Goal: Information Seeking & Learning: Learn about a topic

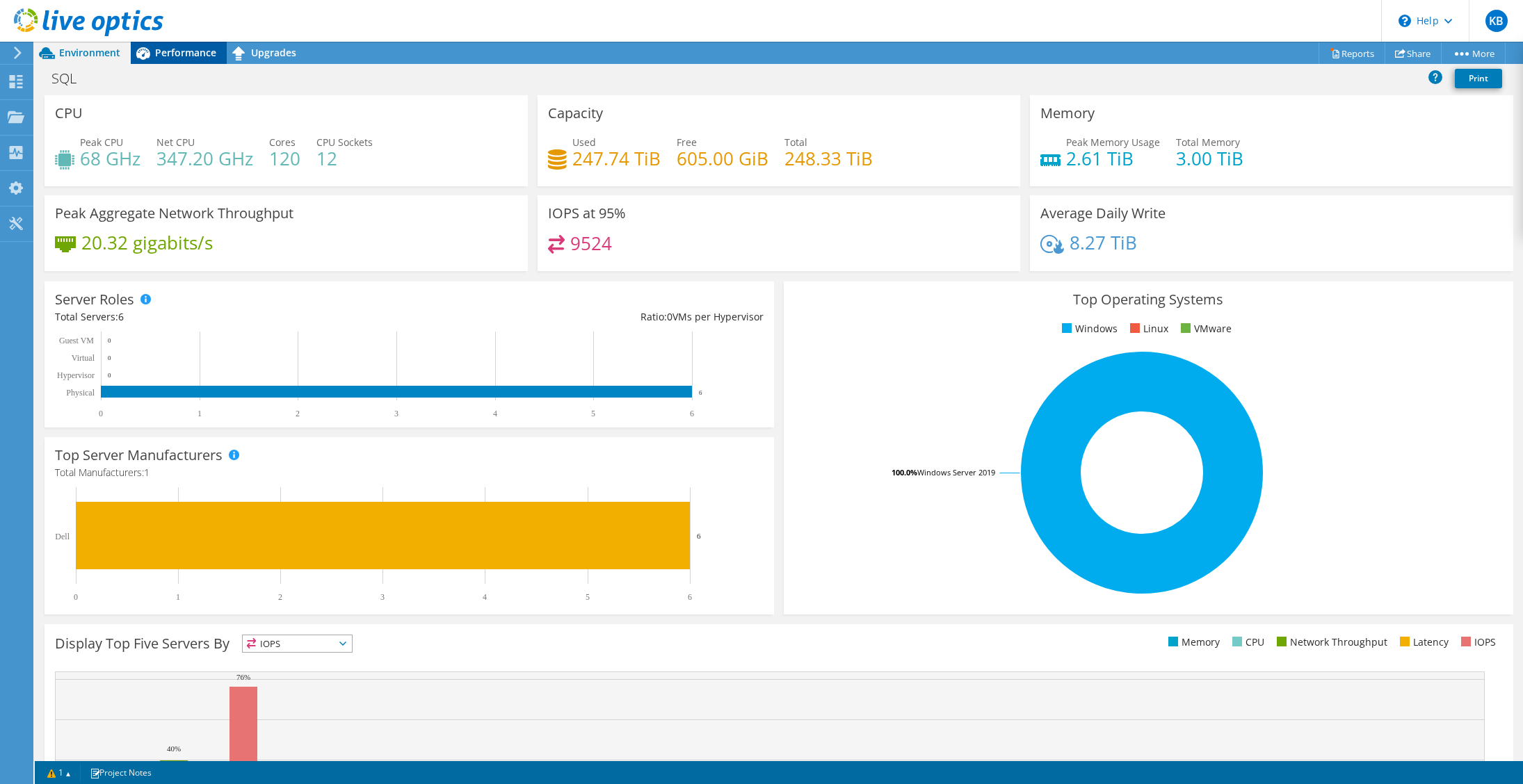
click at [152, 49] on icon at bounding box center [142, 52] width 24 height 24
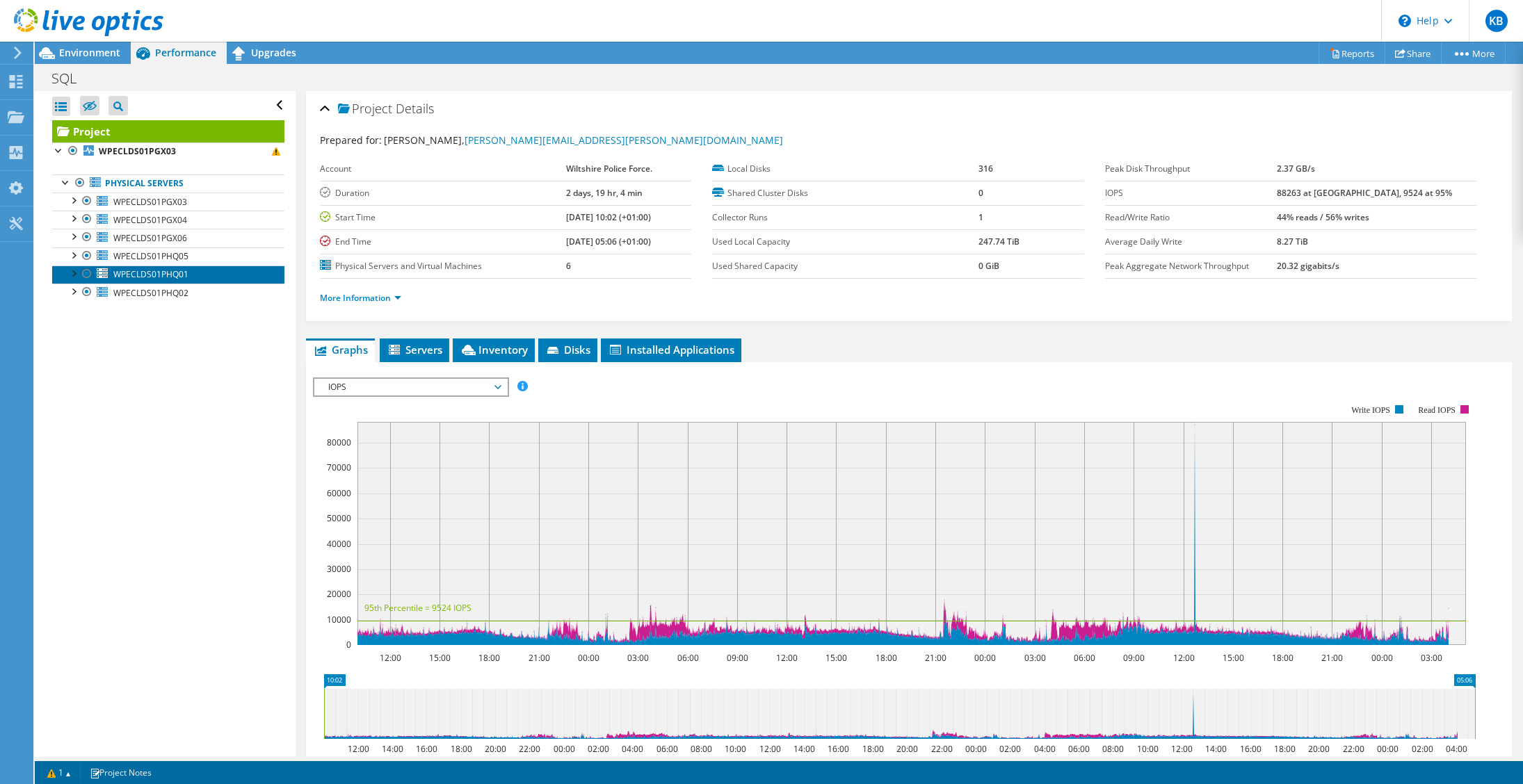
click at [161, 271] on span "WPECLDS01PHQ01" at bounding box center [151, 274] width 76 height 12
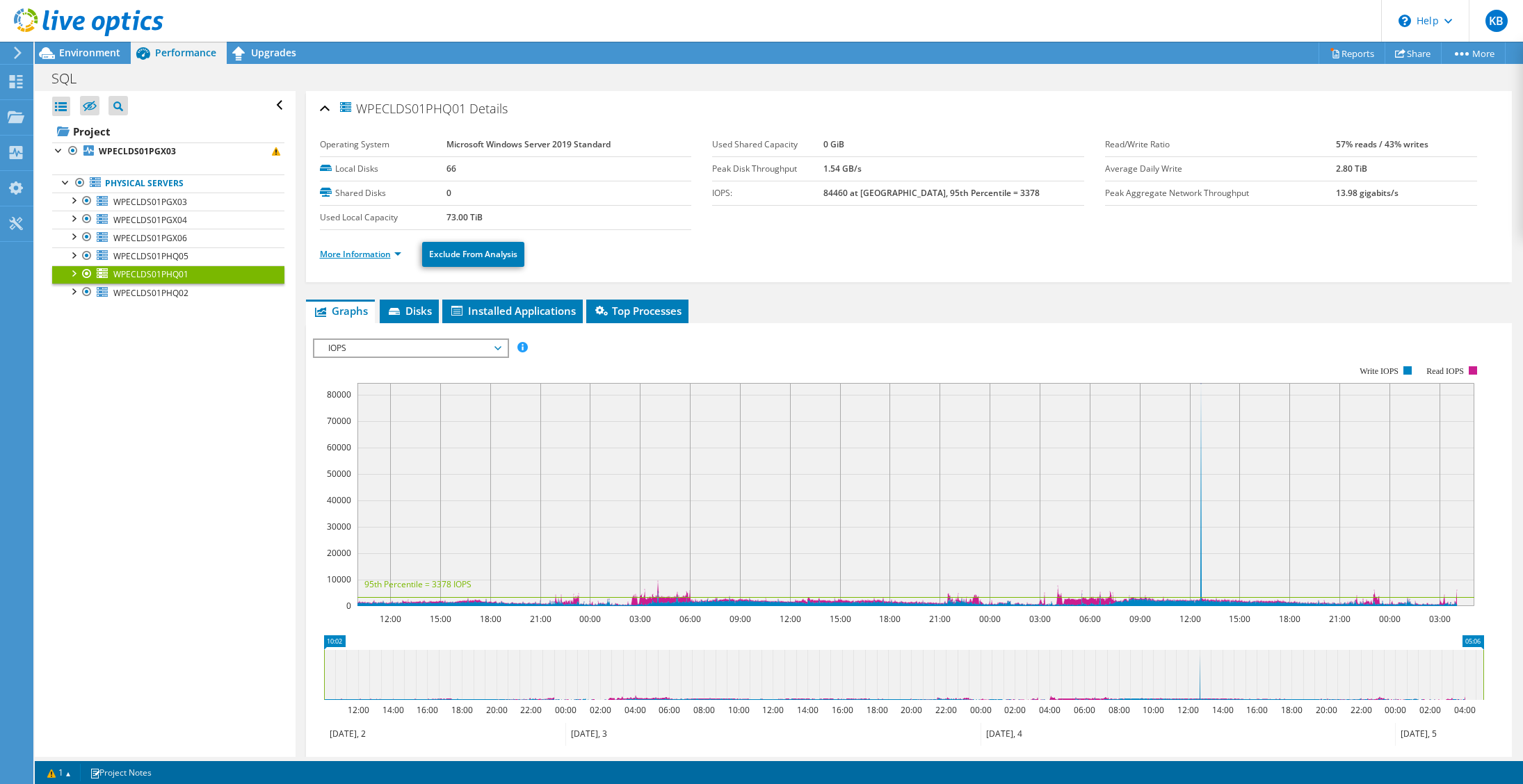
click at [368, 255] on link "More Information" at bounding box center [360, 254] width 81 height 12
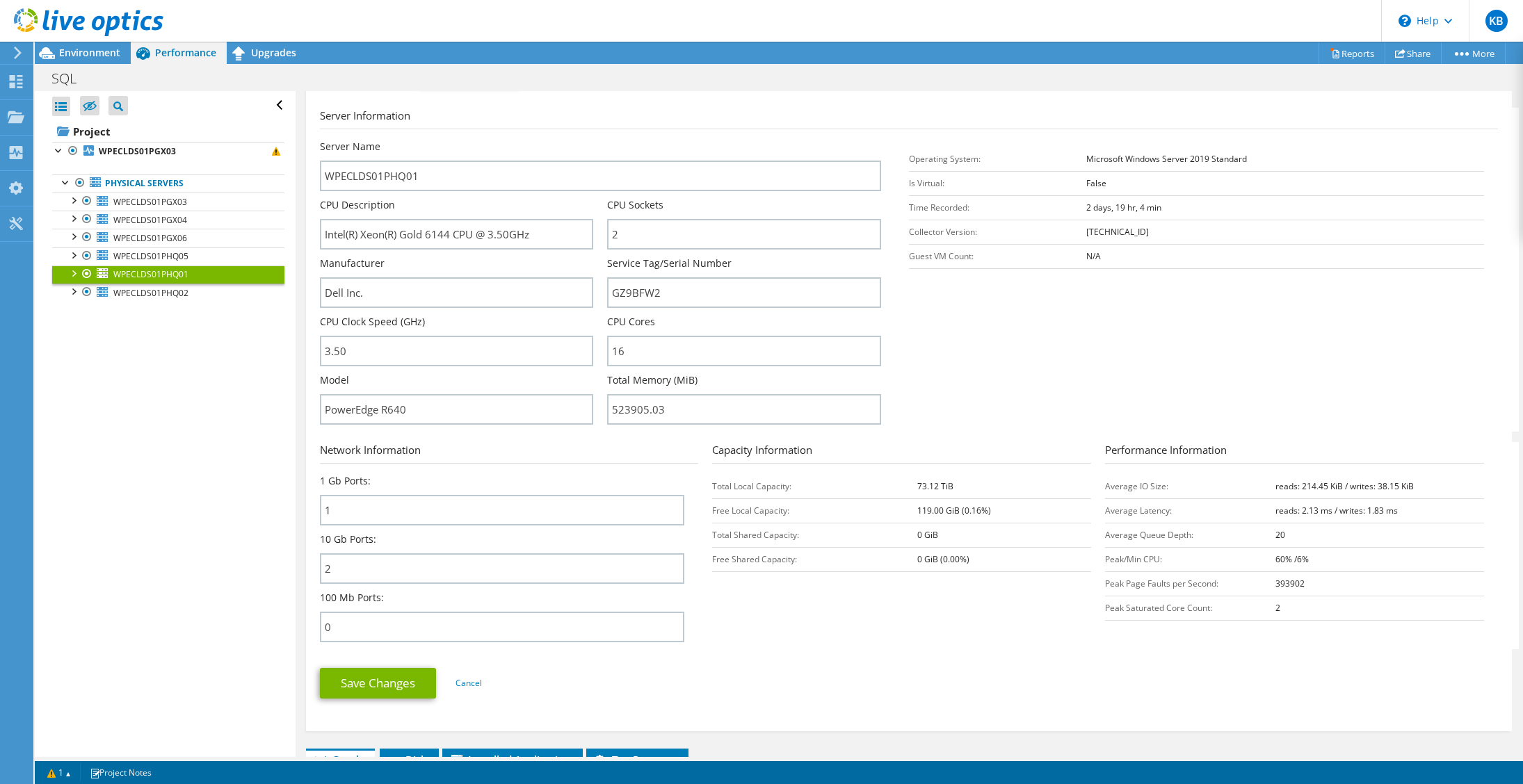
scroll to position [208, 0]
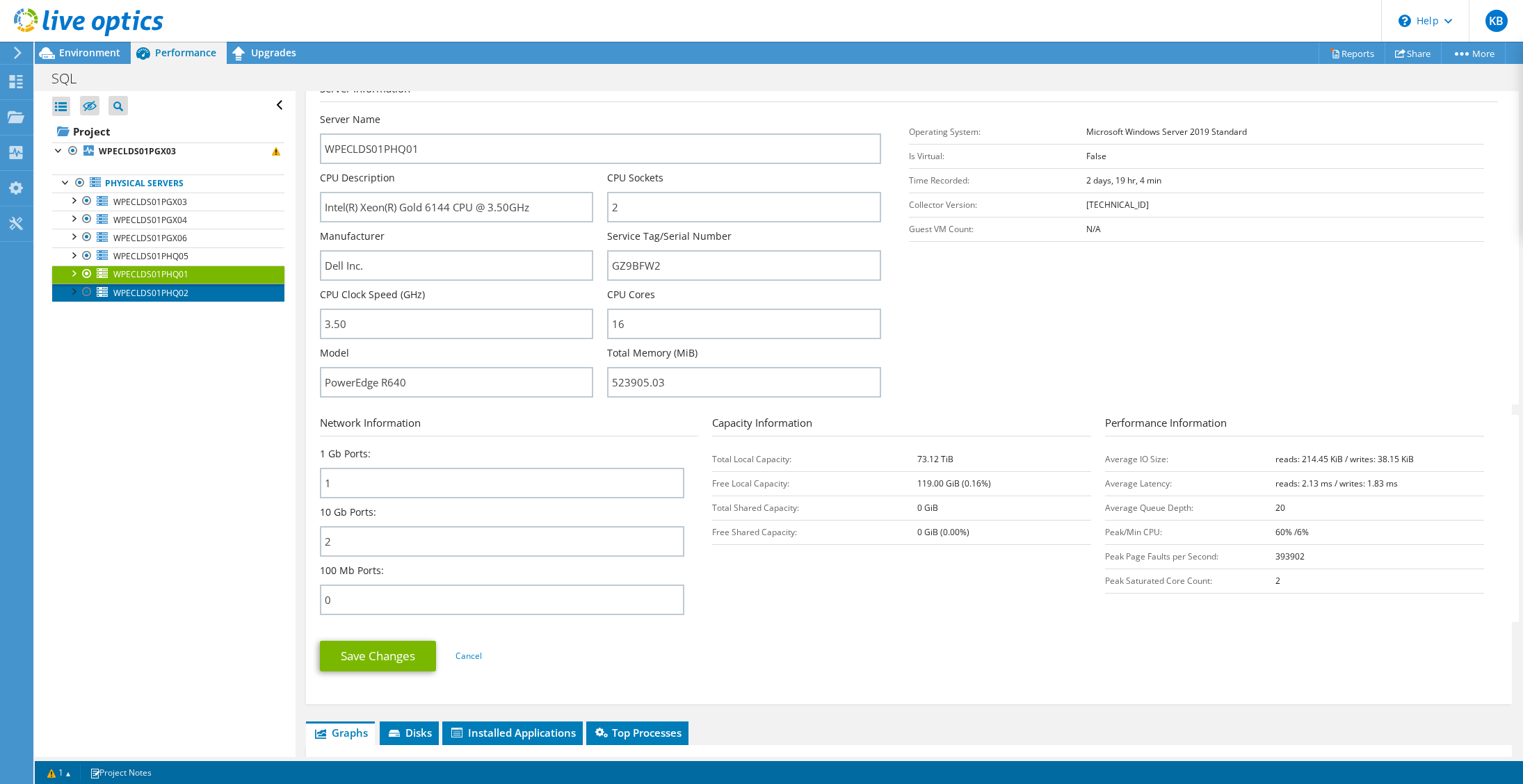
click at [150, 292] on span "WPECLDS01PHQ02" at bounding box center [151, 293] width 76 height 12
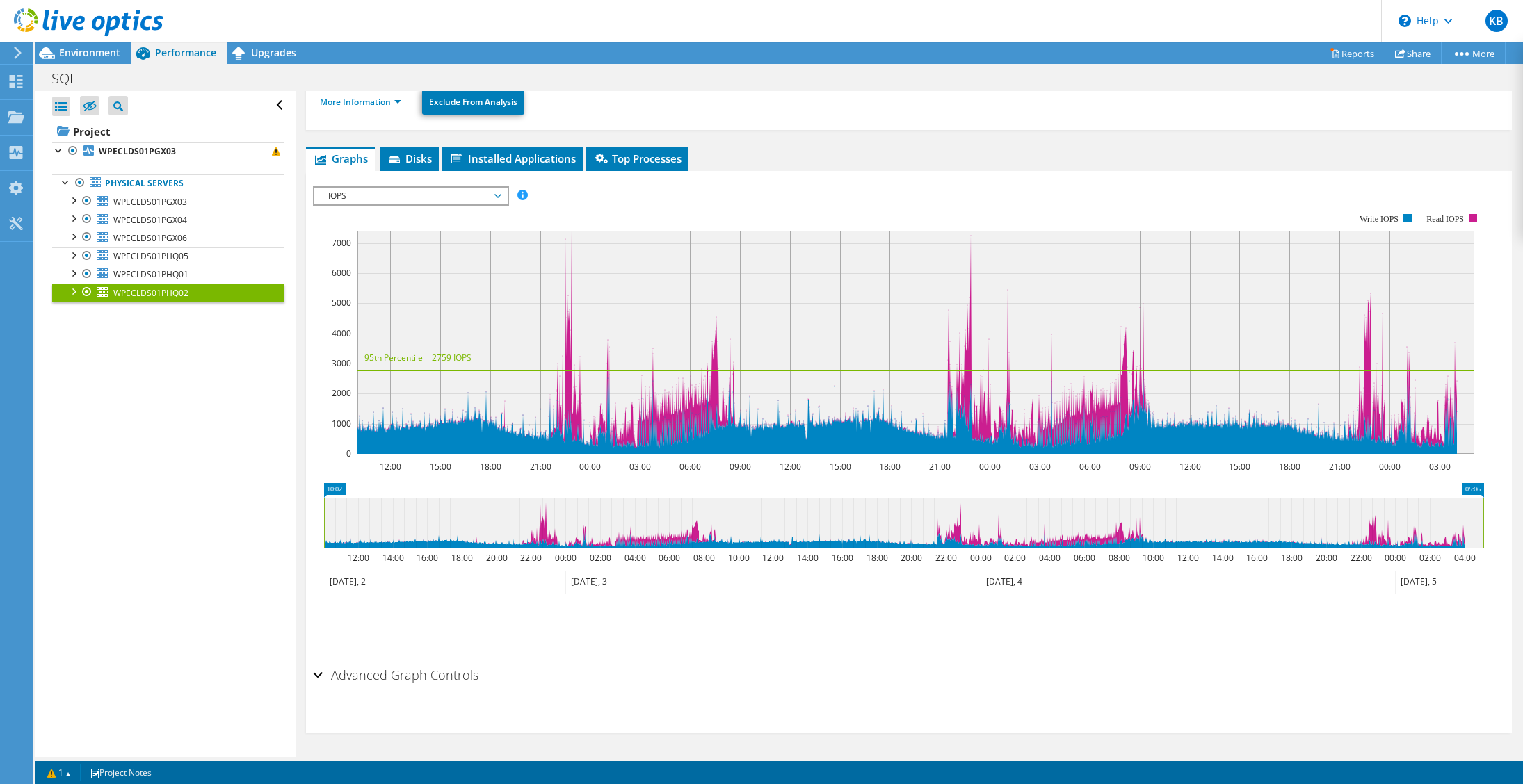
scroll to position [152, 0]
click at [365, 100] on link "More Information" at bounding box center [360, 102] width 81 height 12
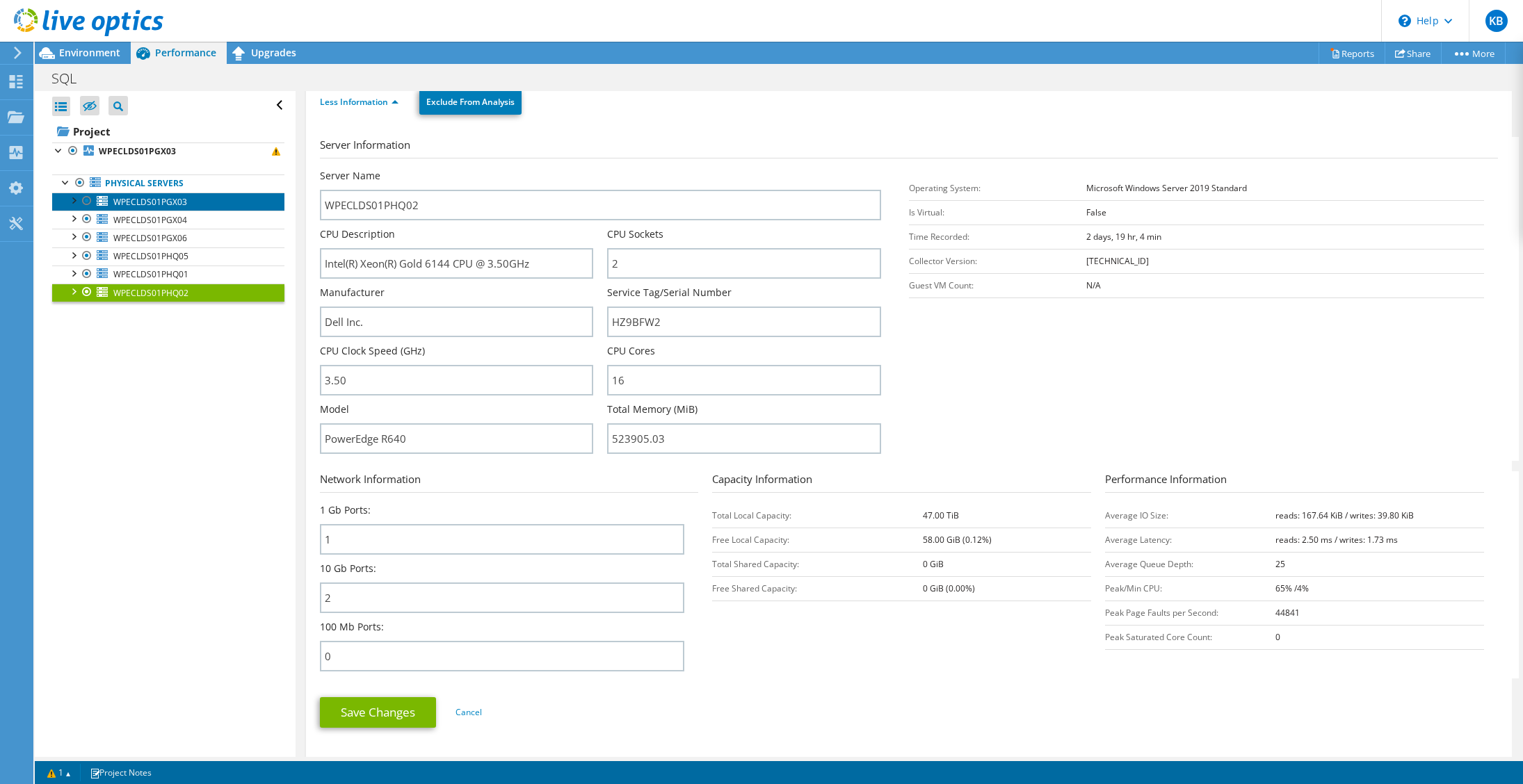
click at [160, 203] on span "WPECLDS01PGX03" at bounding box center [150, 201] width 74 height 12
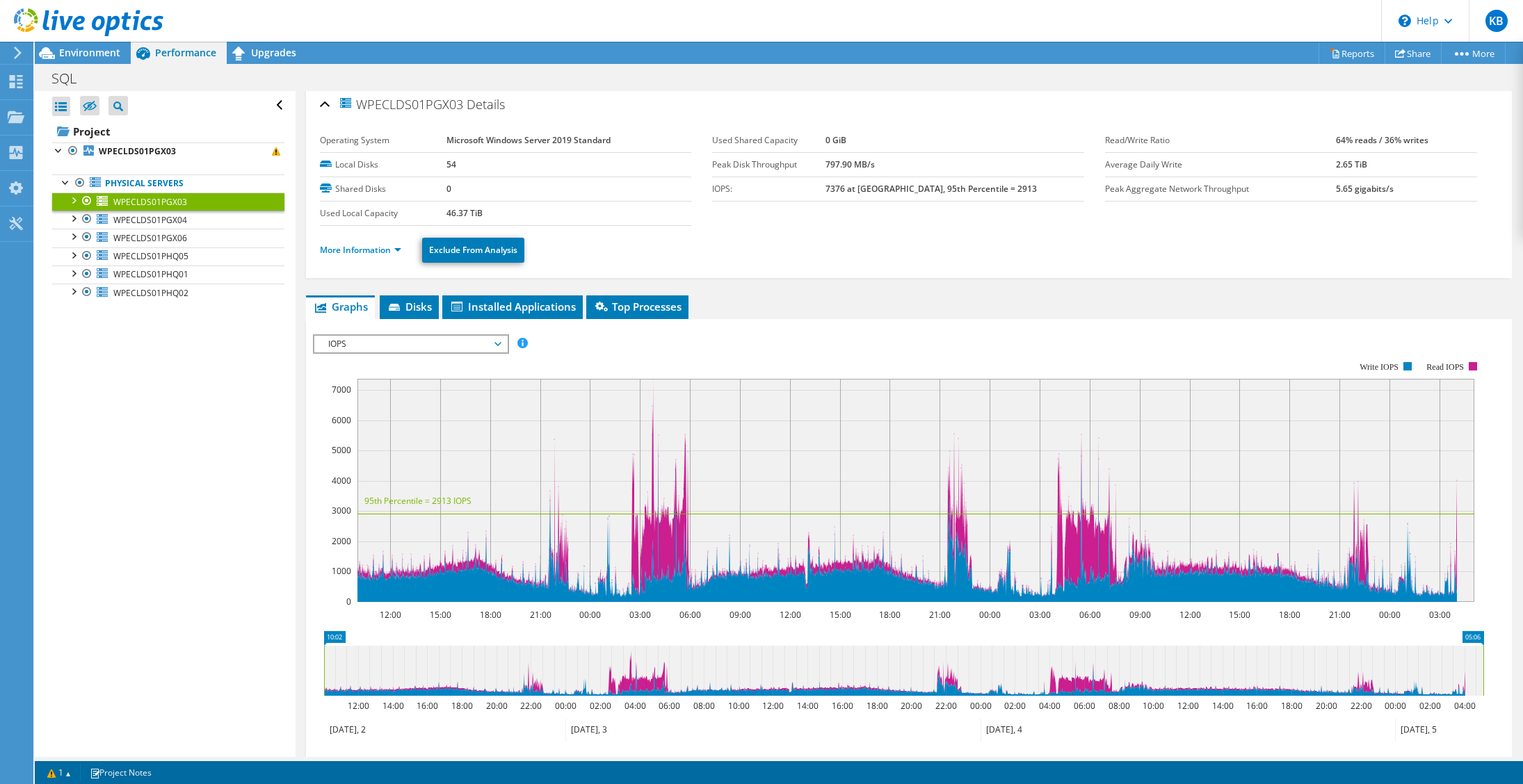
scroll to position [0, 0]
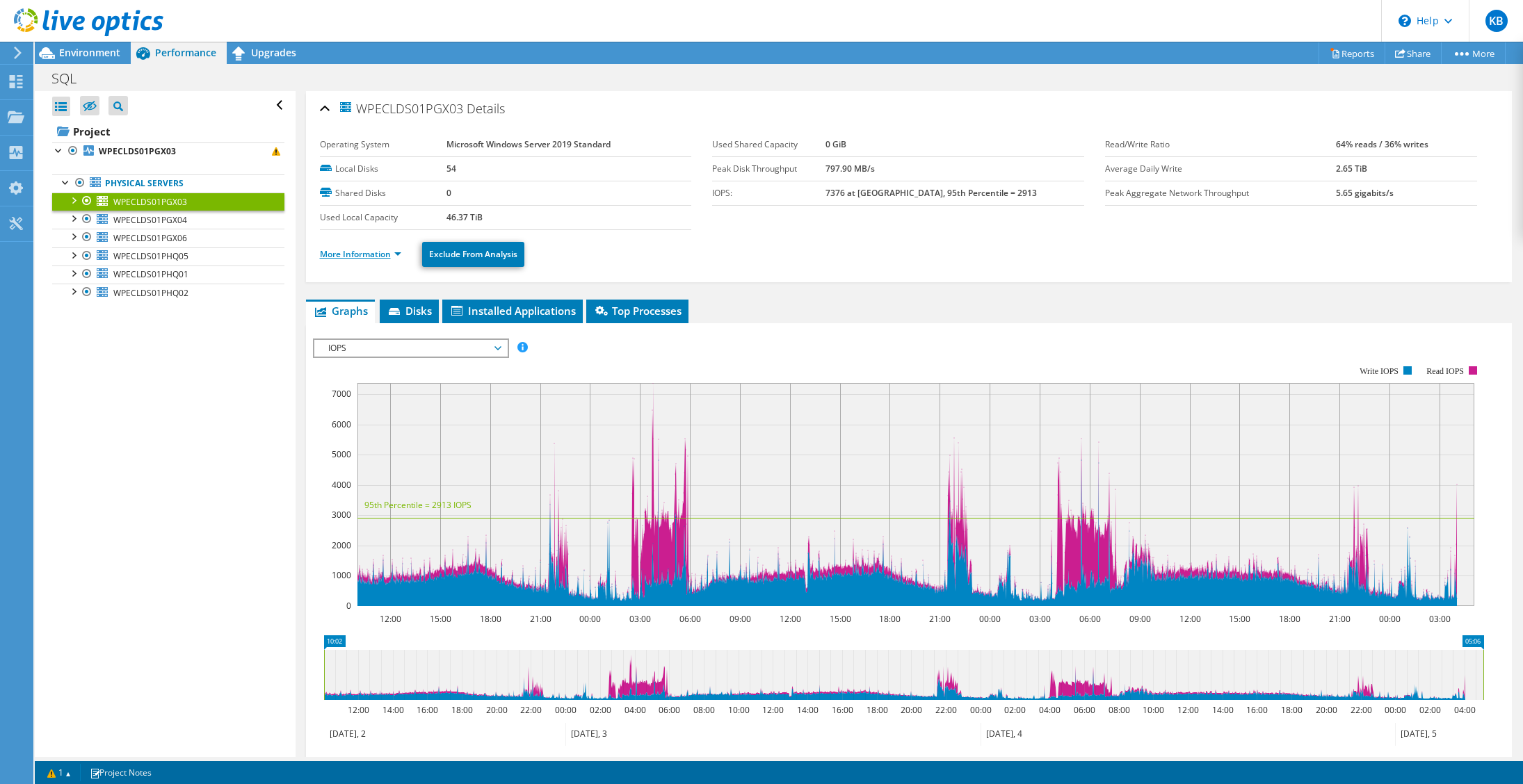
click at [354, 253] on link "More Information" at bounding box center [360, 254] width 81 height 12
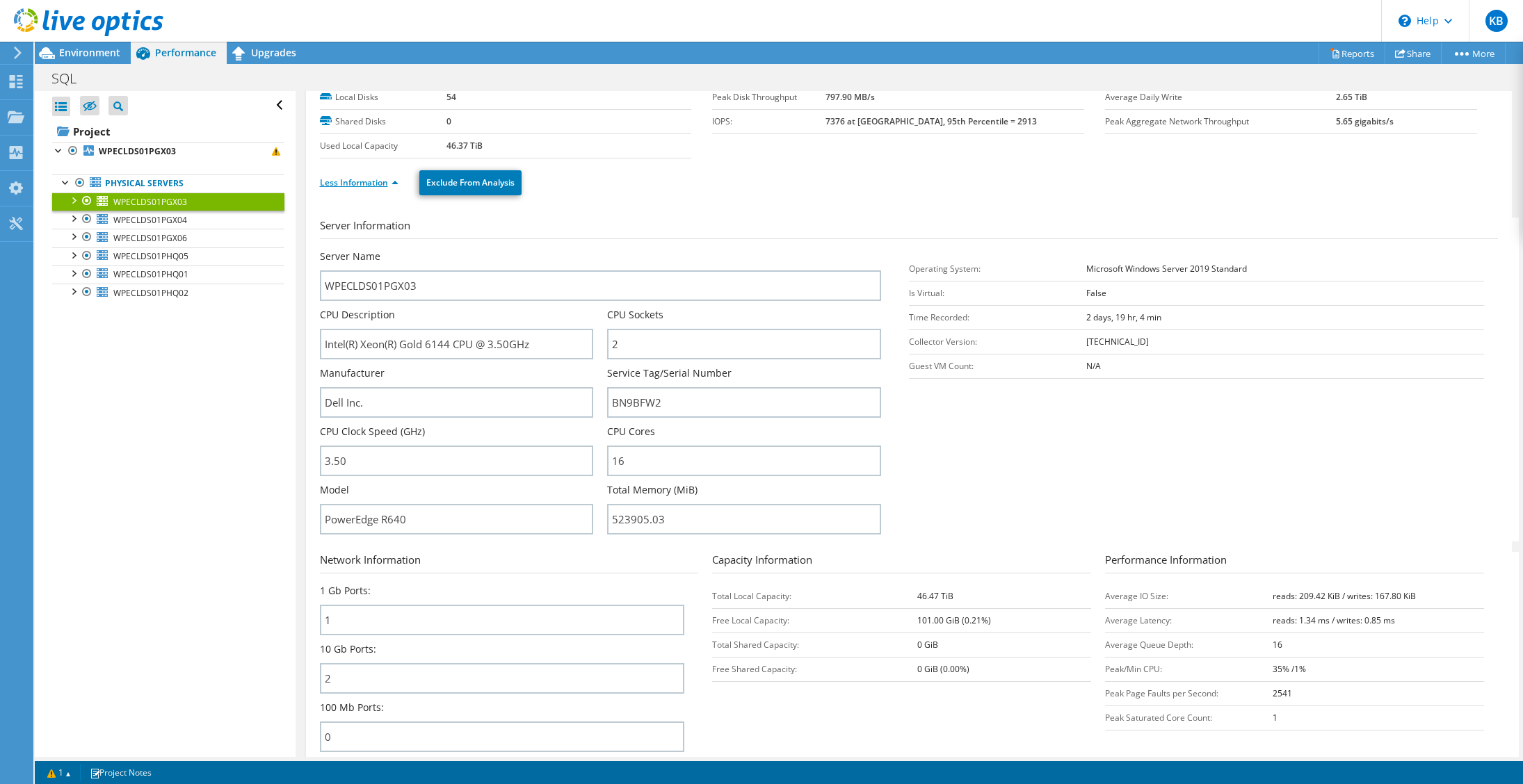
scroll to position [139, 0]
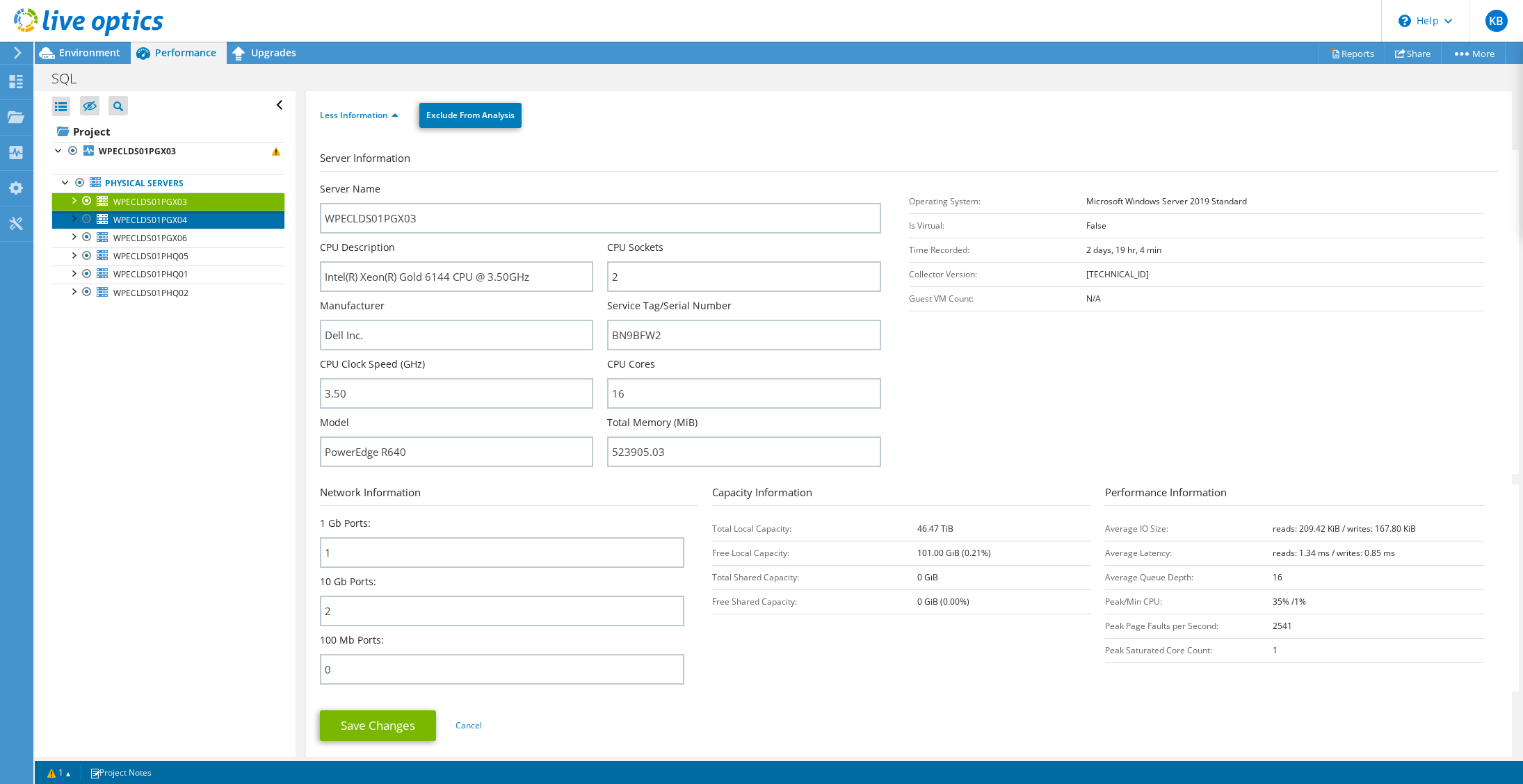
click at [135, 215] on span "WPECLDS01PGX04" at bounding box center [150, 220] width 74 height 12
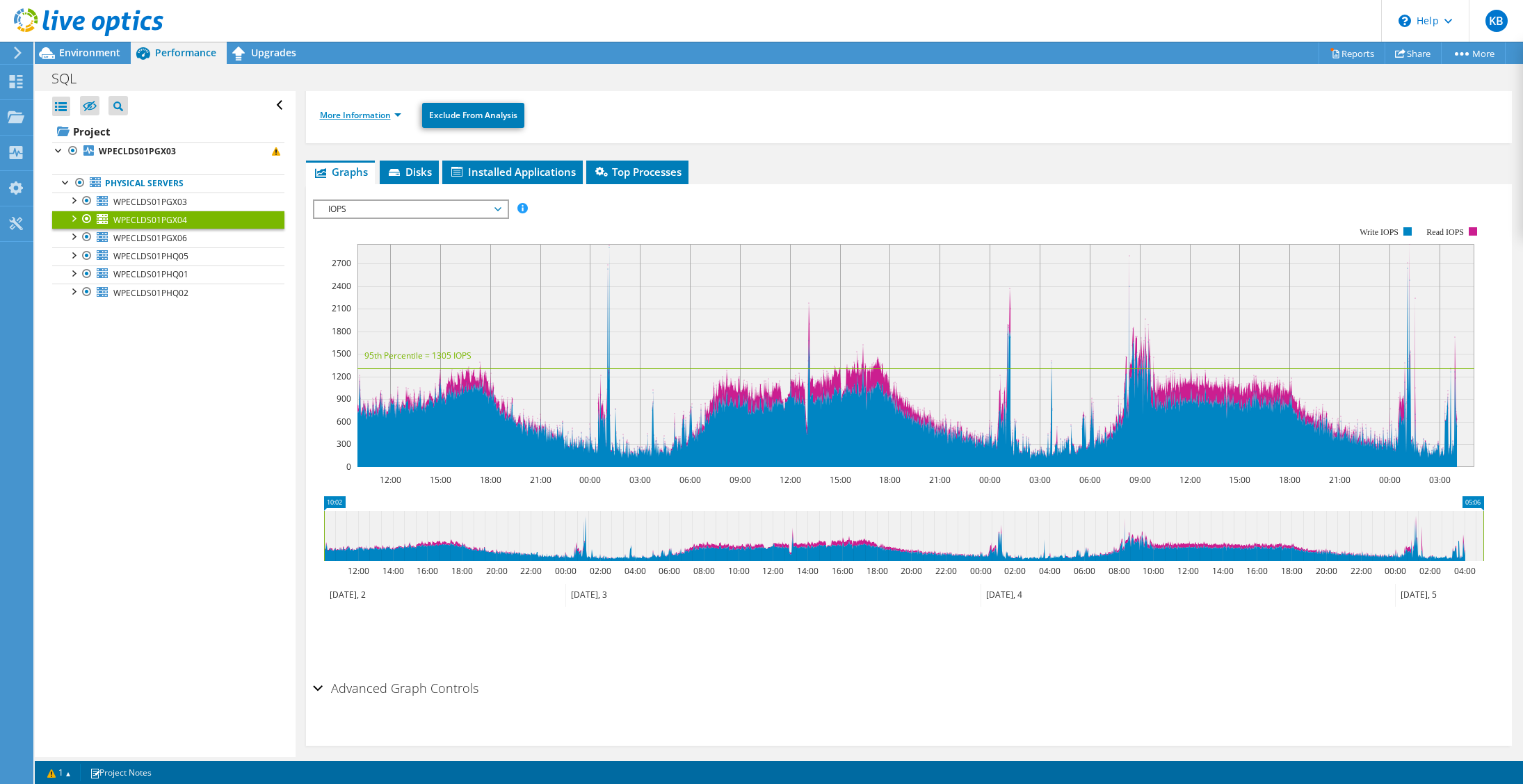
click at [363, 113] on link "More Information" at bounding box center [360, 115] width 81 height 12
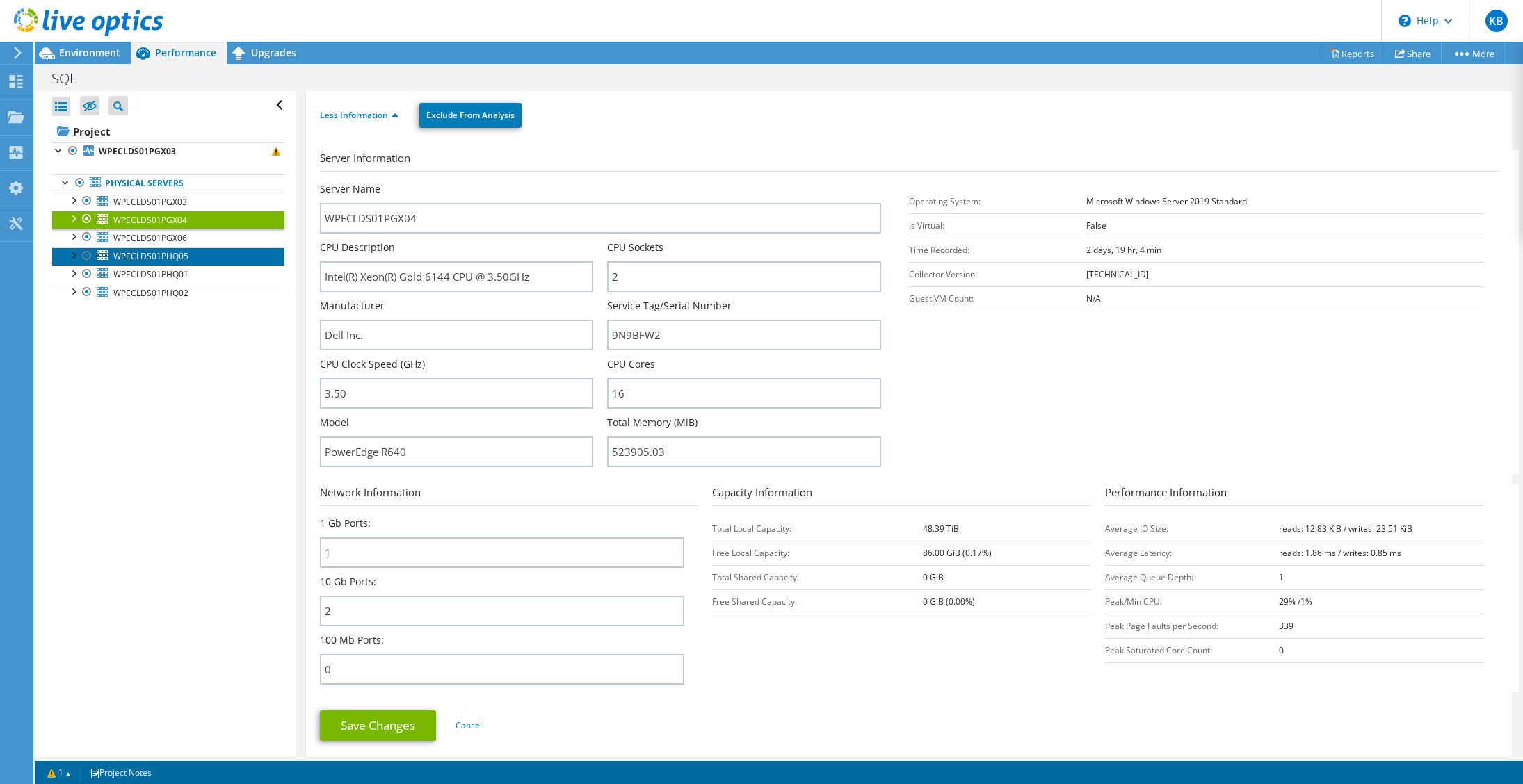
click at [143, 252] on span "WPECLDS01PHQ05" at bounding box center [151, 256] width 76 height 12
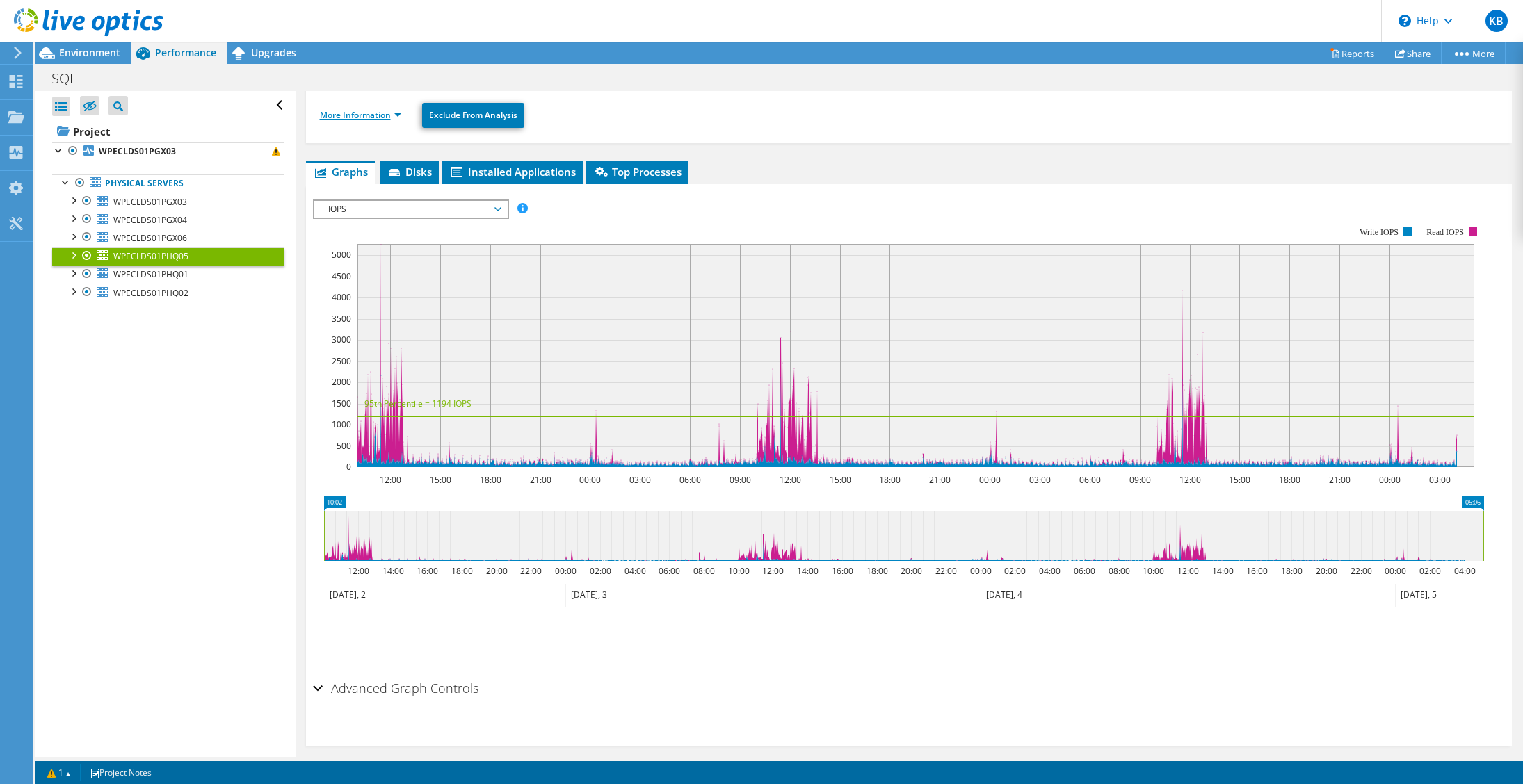
click at [377, 112] on link "More Information" at bounding box center [360, 115] width 81 height 12
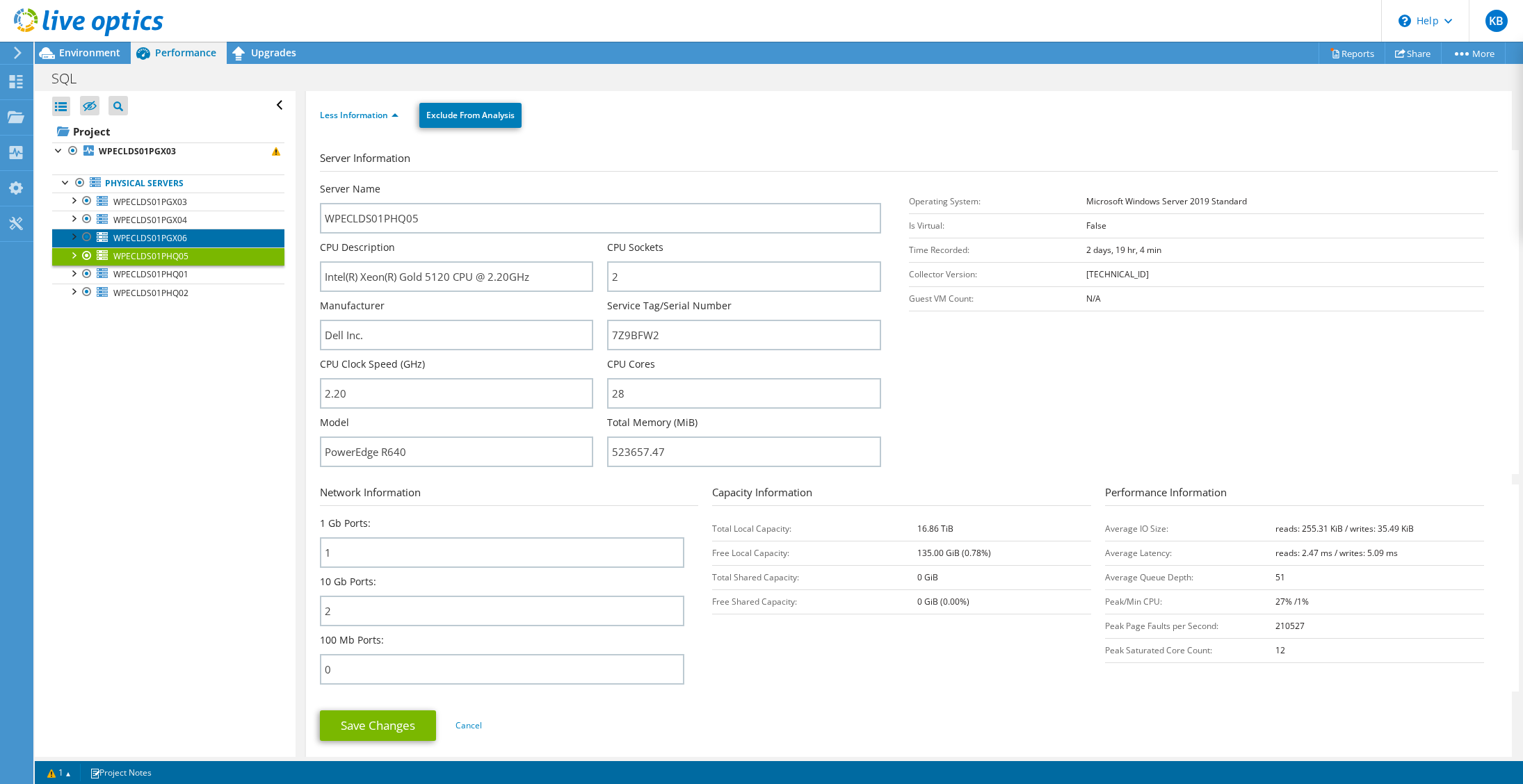
click at [128, 233] on span "WPECLDS01PGX06" at bounding box center [150, 238] width 74 height 12
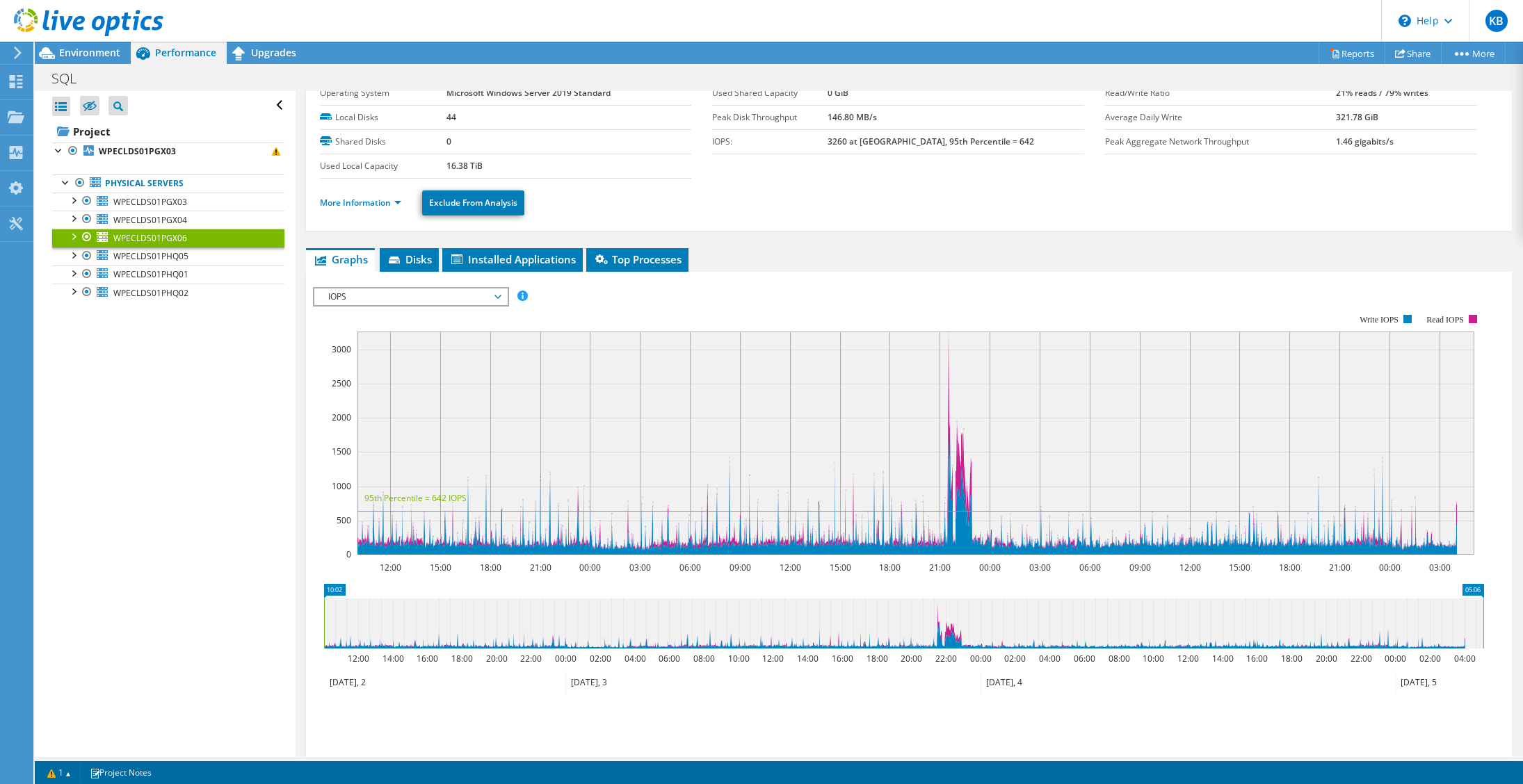
scroll to position [0, 0]
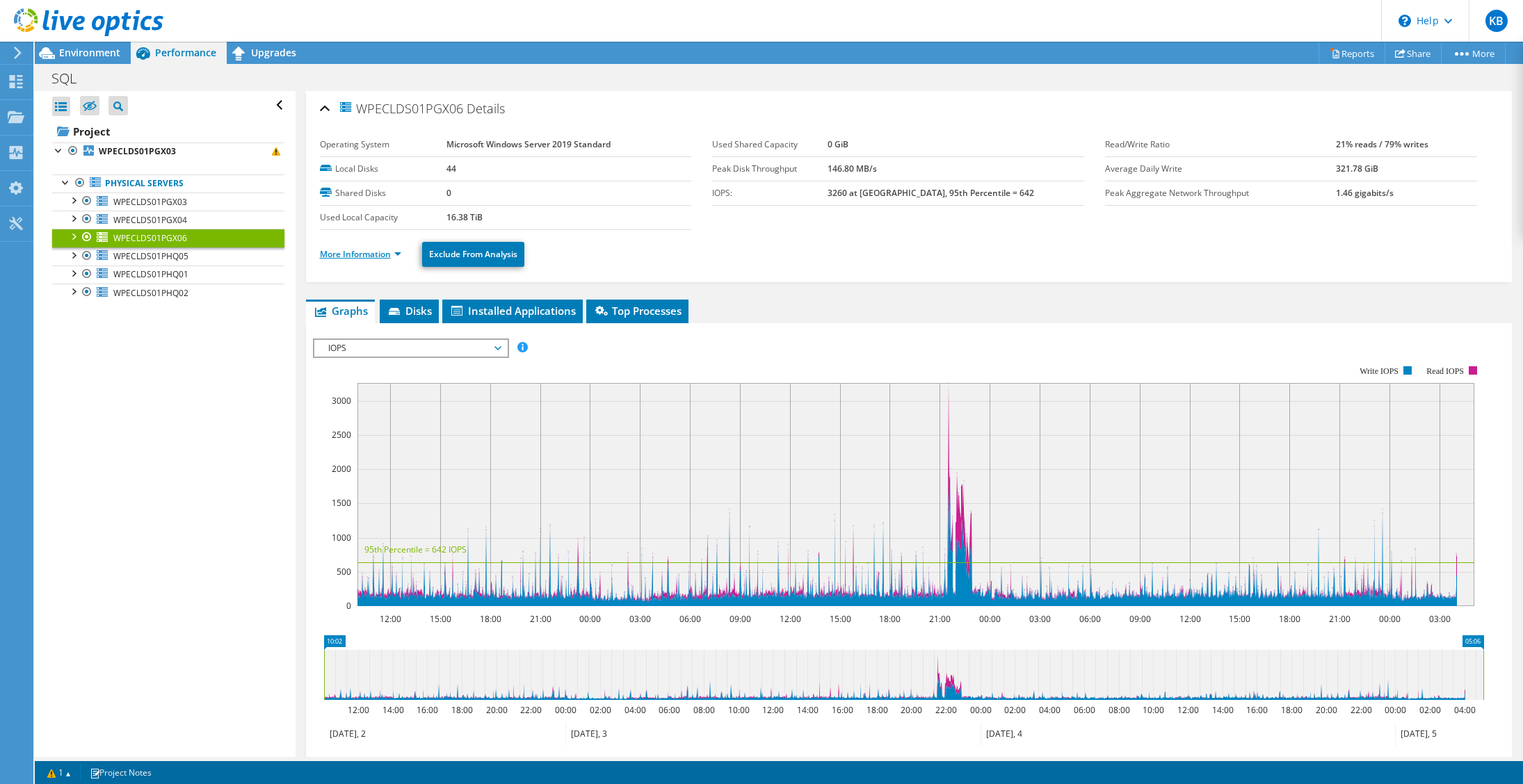
click at [383, 256] on link "More Information" at bounding box center [360, 254] width 81 height 12
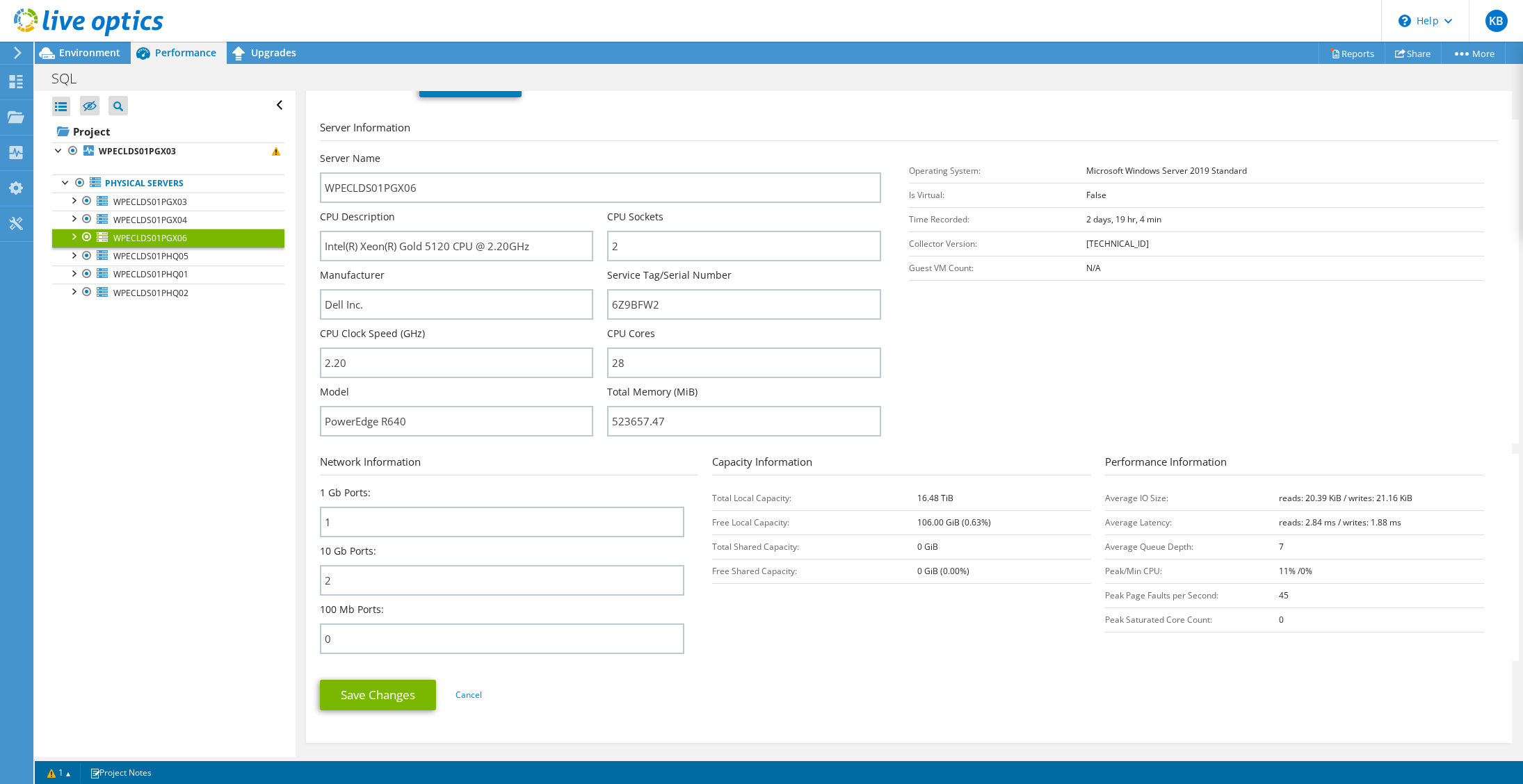
scroll to position [139, 0]
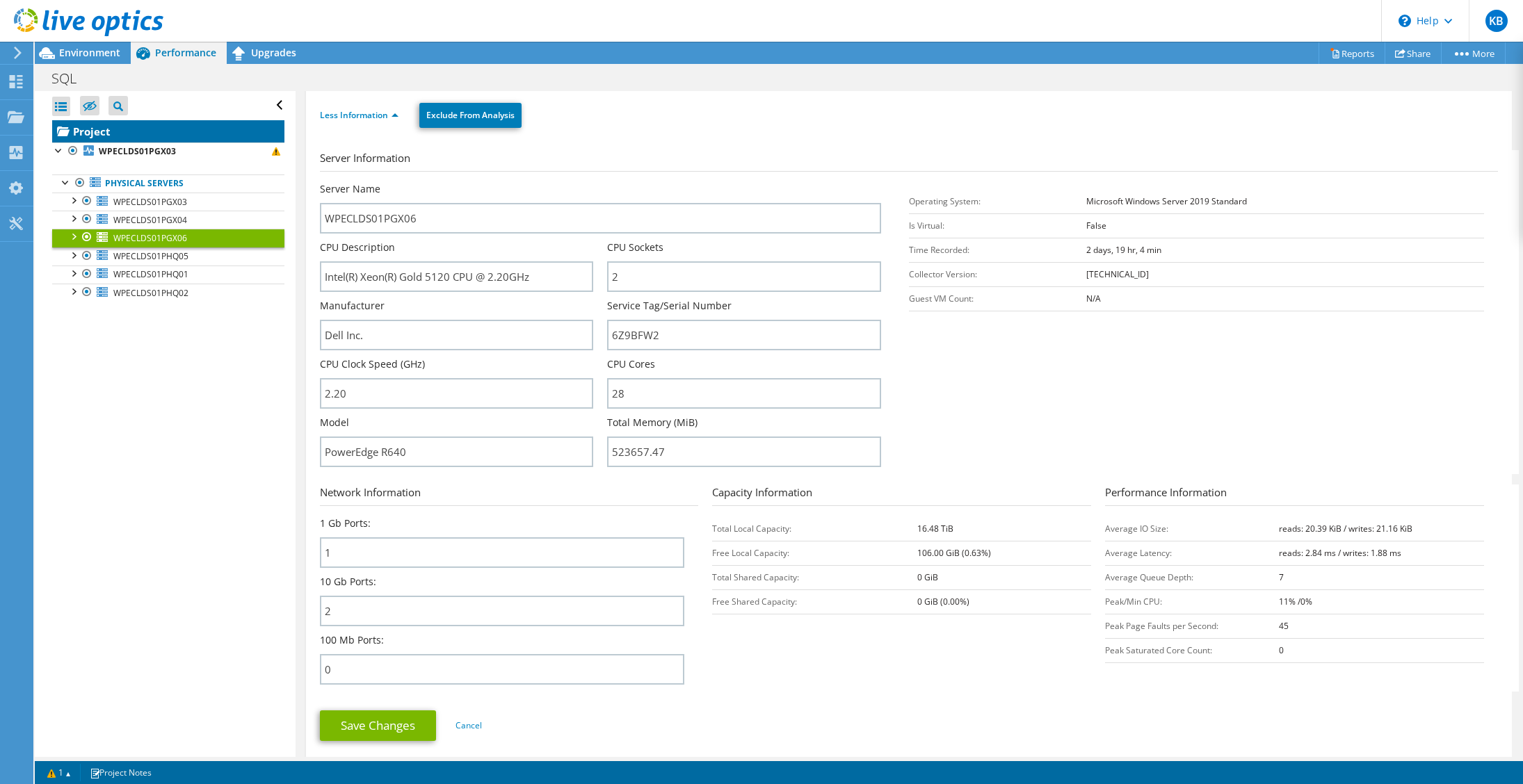
click at [137, 128] on link "Project" at bounding box center [168, 131] width 232 height 22
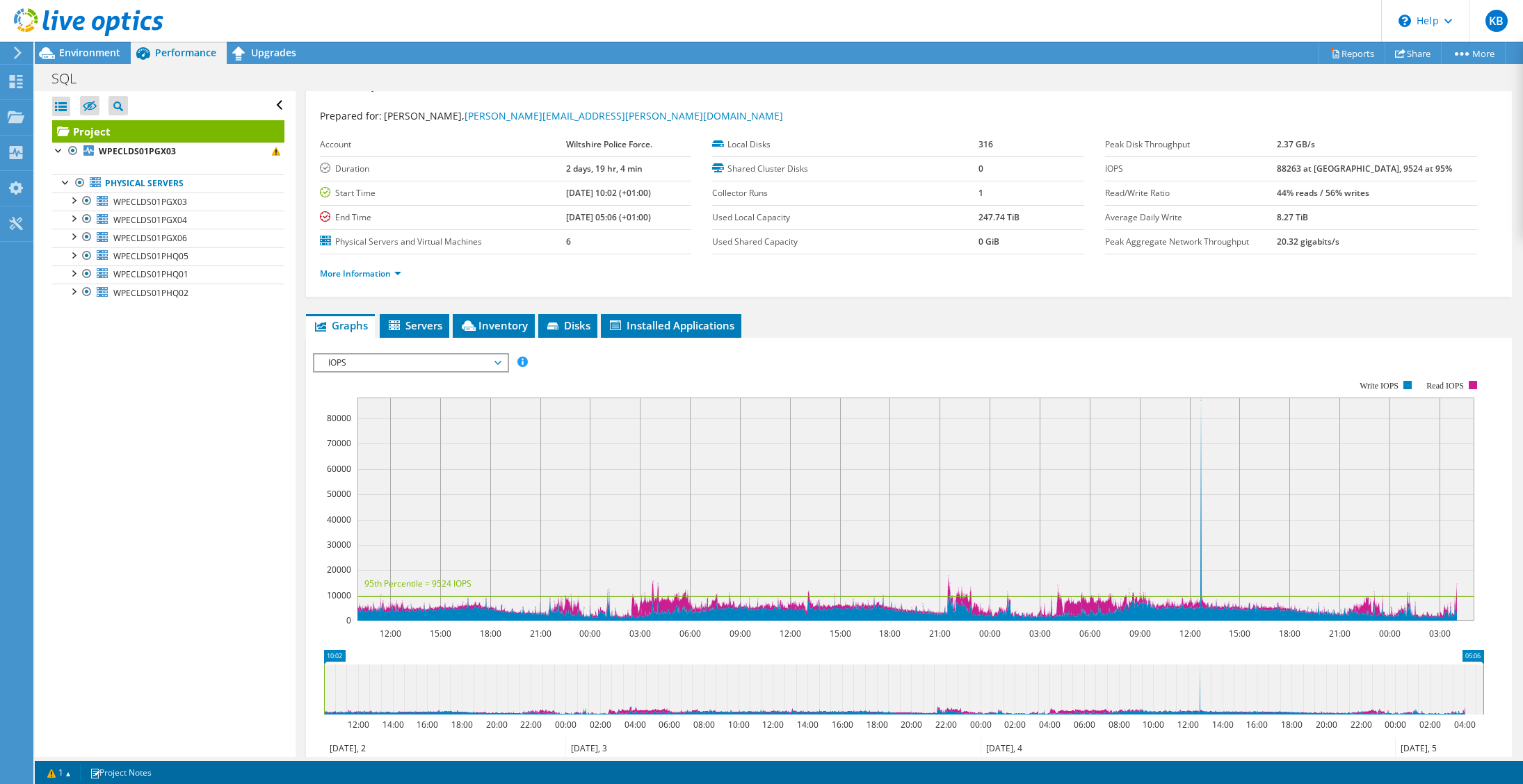
scroll to position [0, 0]
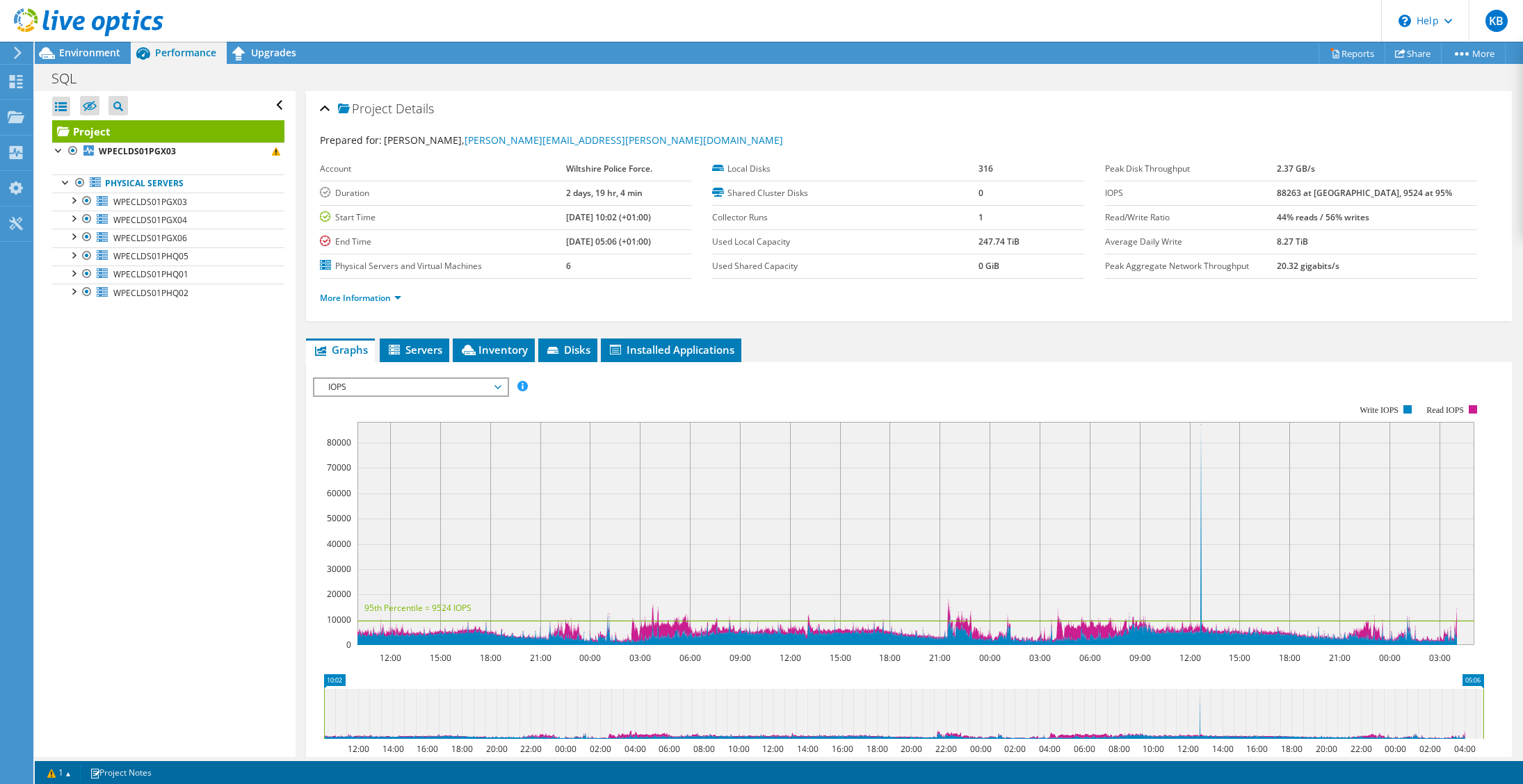
click at [497, 87] on div "SQL Print" at bounding box center [778, 77] width 1488 height 26
click at [349, 305] on li "More Information" at bounding box center [364, 298] width 90 height 15
click at [361, 297] on link "More Information" at bounding box center [360, 298] width 81 height 12
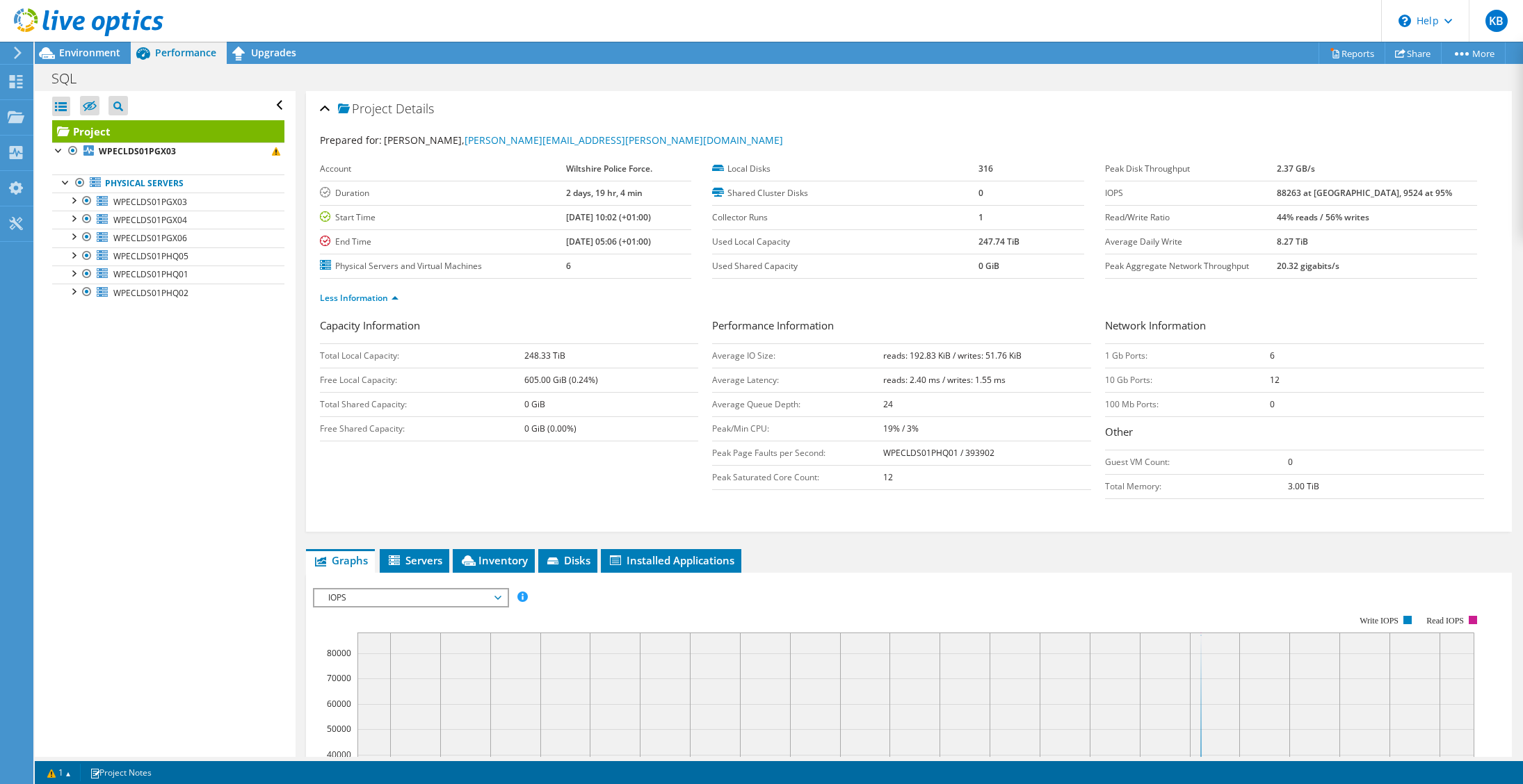
drag, startPoint x: 1308, startPoint y: 191, endPoint x: 1432, endPoint y: 183, distance: 124.3
click at [1432, 183] on tr "IOPS 88263 at [GEOGRAPHIC_DATA], 9524 at 95%" at bounding box center [1291, 193] width 372 height 24
drag, startPoint x: 1432, startPoint y: 183, endPoint x: 1436, endPoint y: 197, distance: 14.6
click at [1436, 197] on td "88263 at [GEOGRAPHIC_DATA], 9524 at 95%" at bounding box center [1376, 193] width 199 height 24
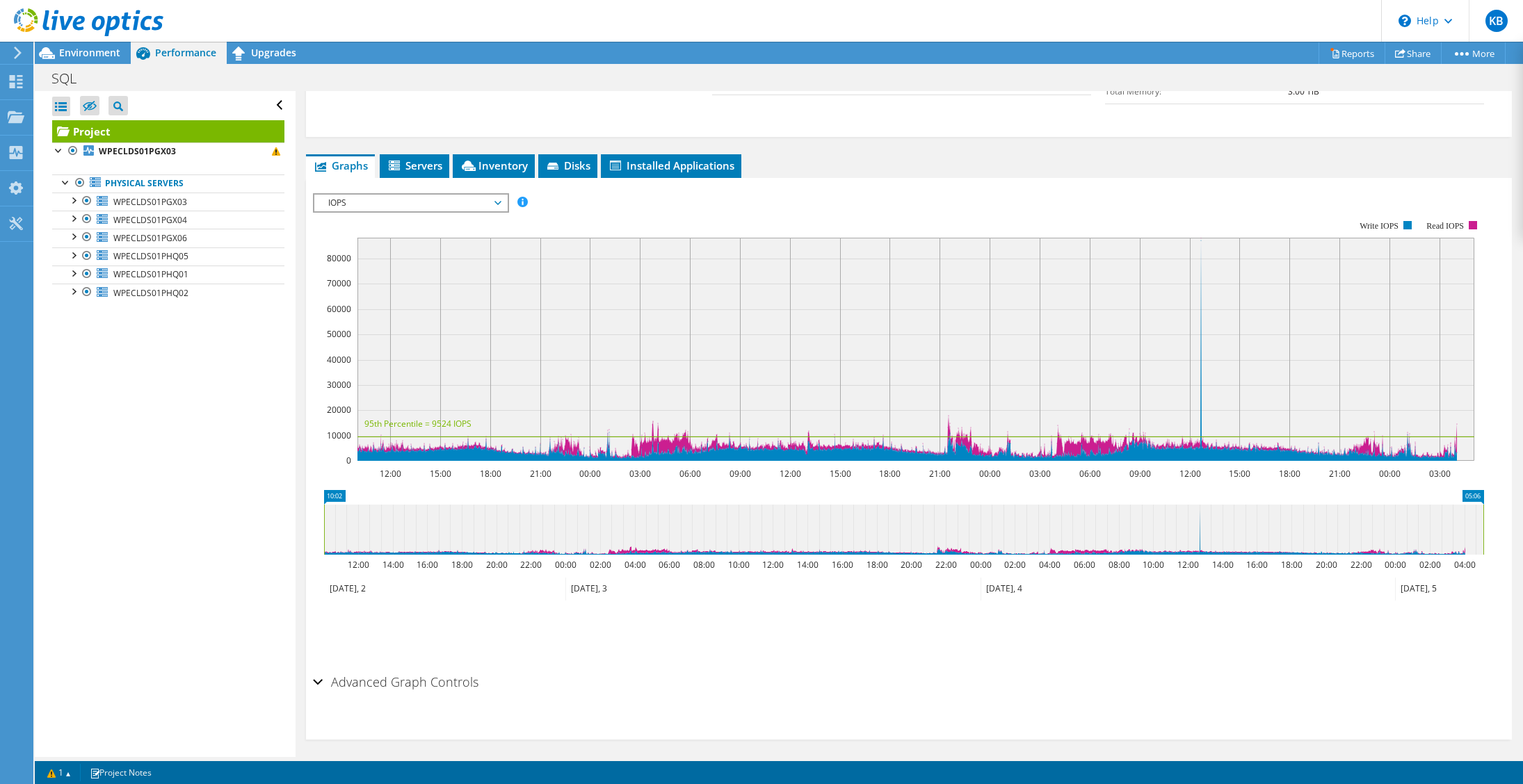
scroll to position [402, 0]
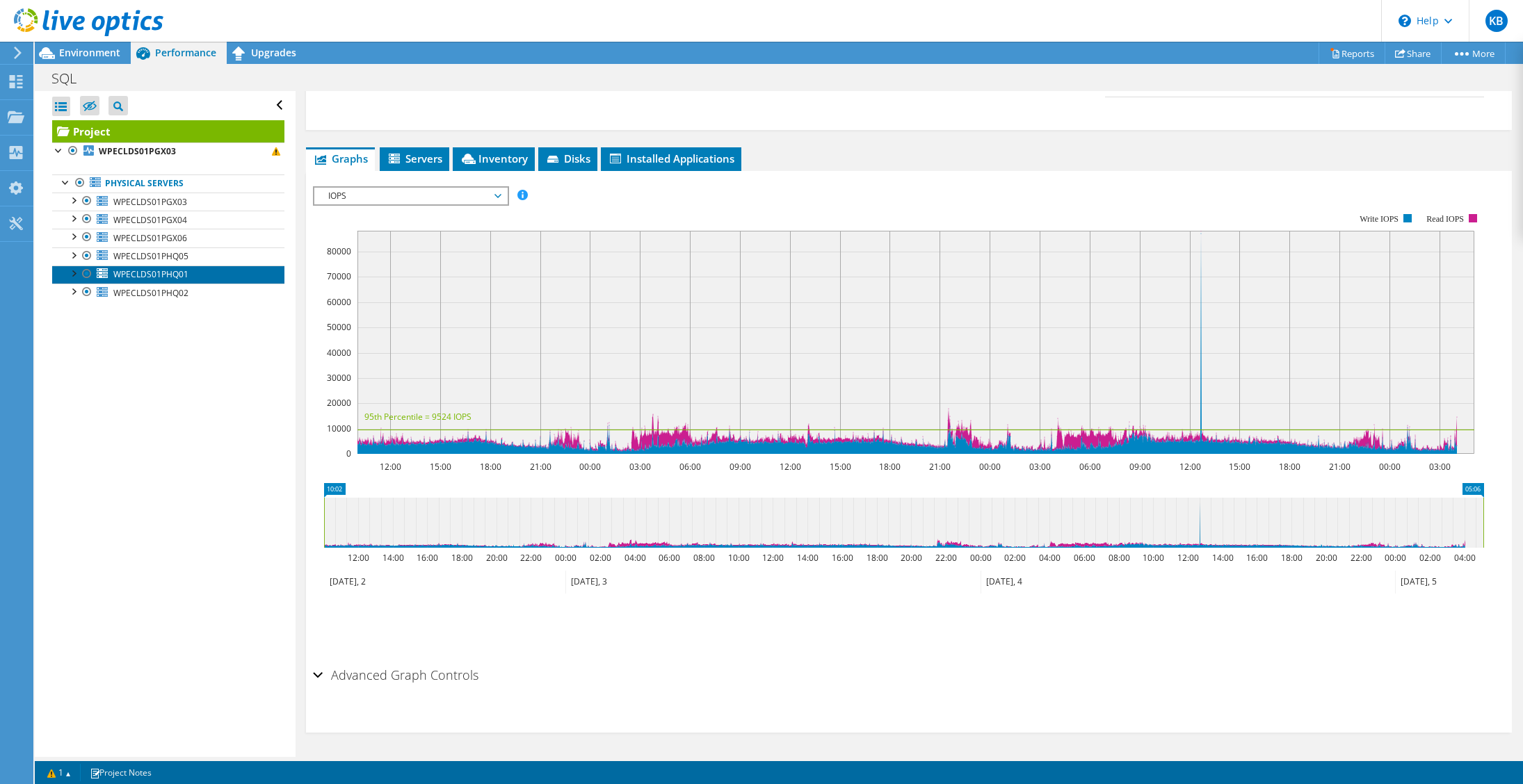
click at [164, 272] on span "WPECLDS01PHQ01" at bounding box center [151, 274] width 76 height 12
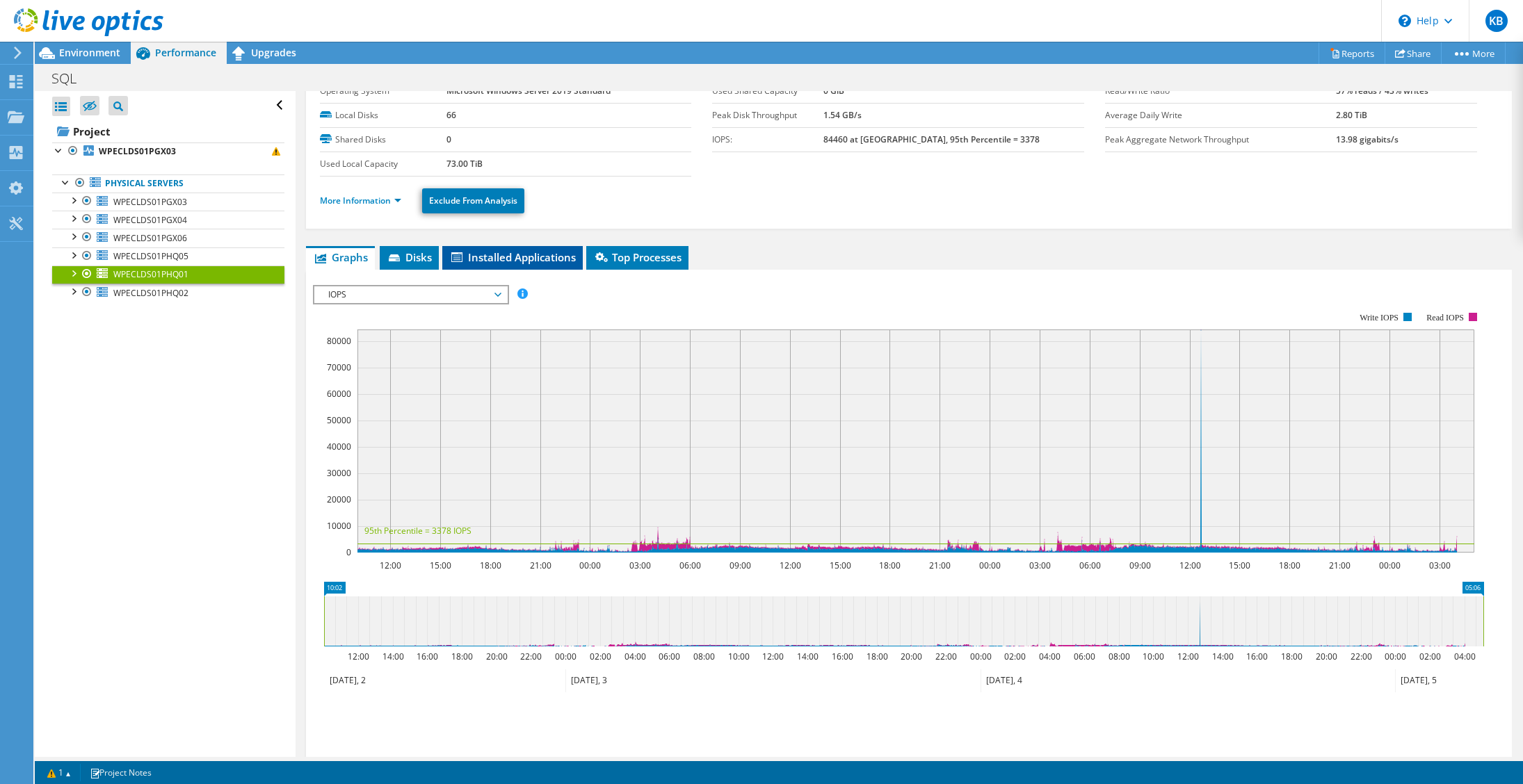
scroll to position [0, 0]
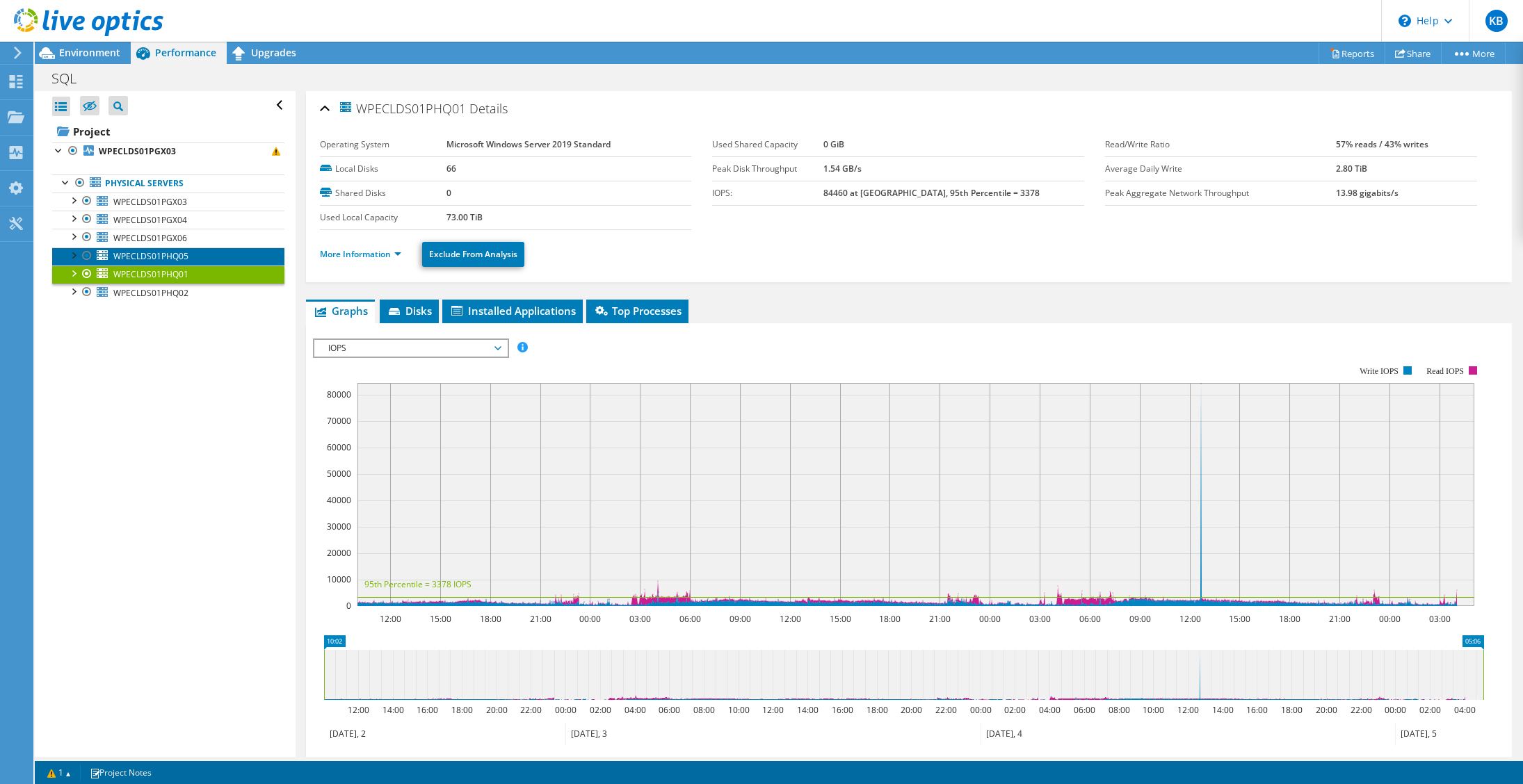
click at [141, 253] on span "WPECLDS01PHQ05" at bounding box center [151, 256] width 76 height 12
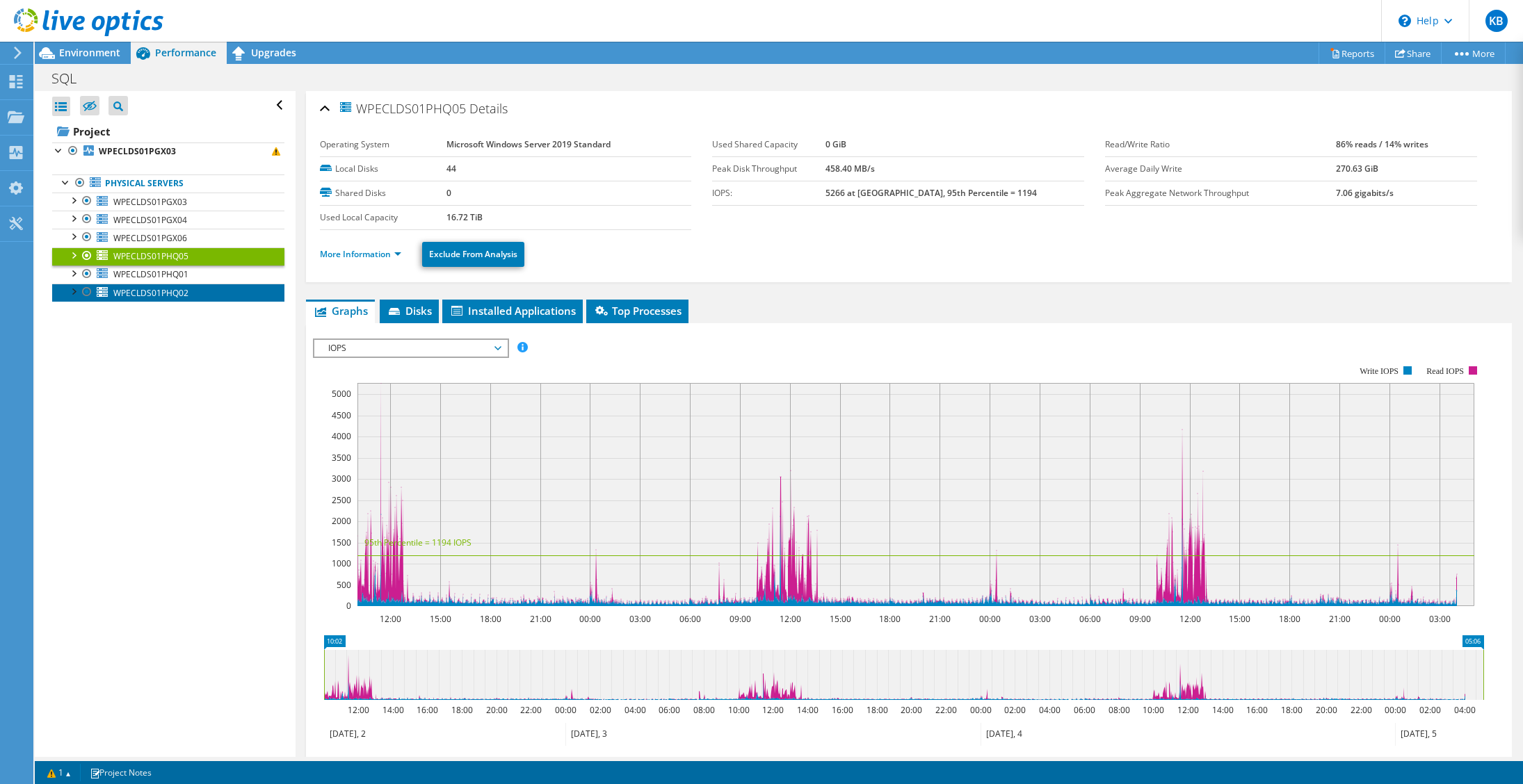
click at [149, 292] on span "WPECLDS01PHQ02" at bounding box center [151, 293] width 76 height 12
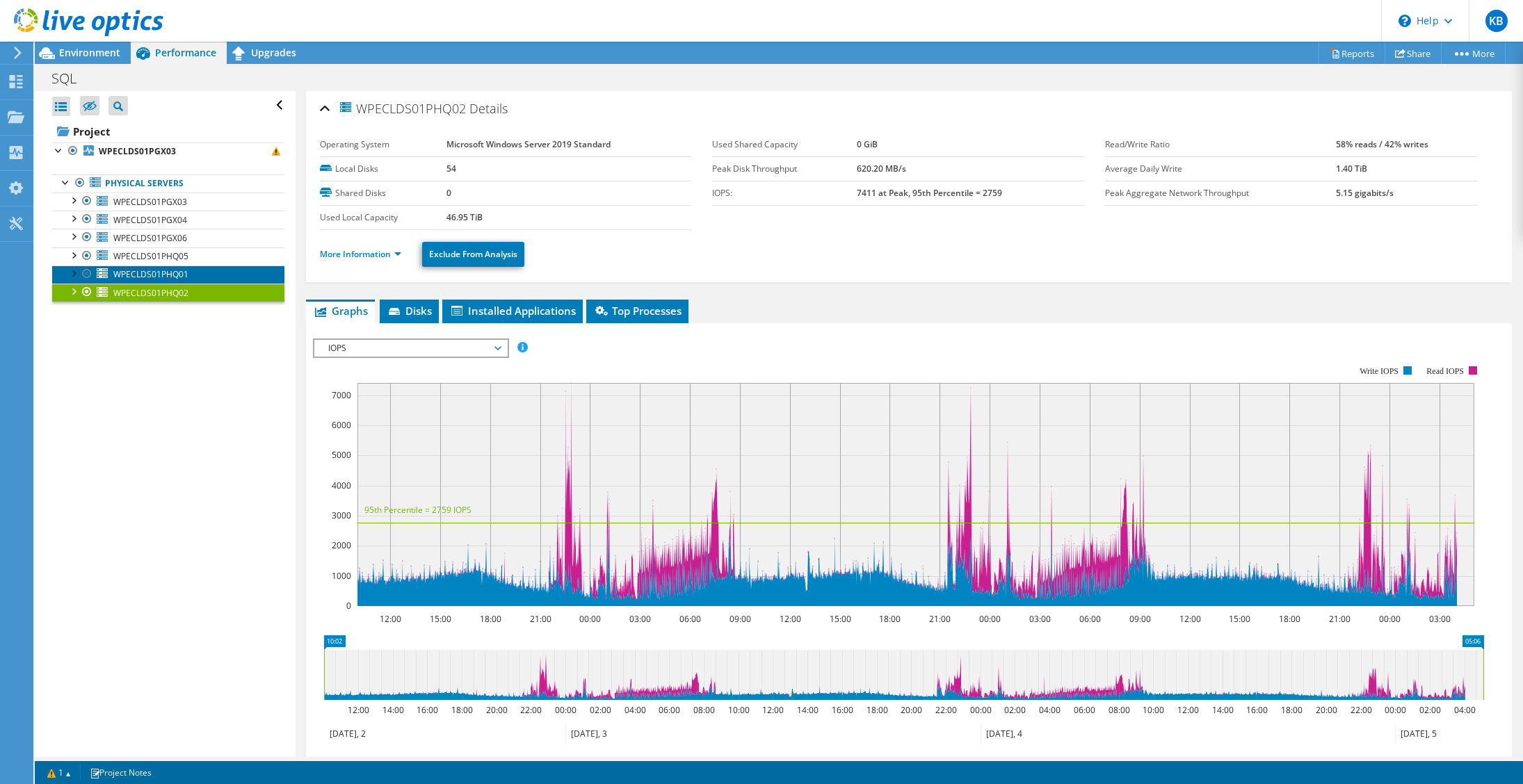
click at [120, 274] on span "WPECLDS01PHQ01" at bounding box center [151, 274] width 76 height 12
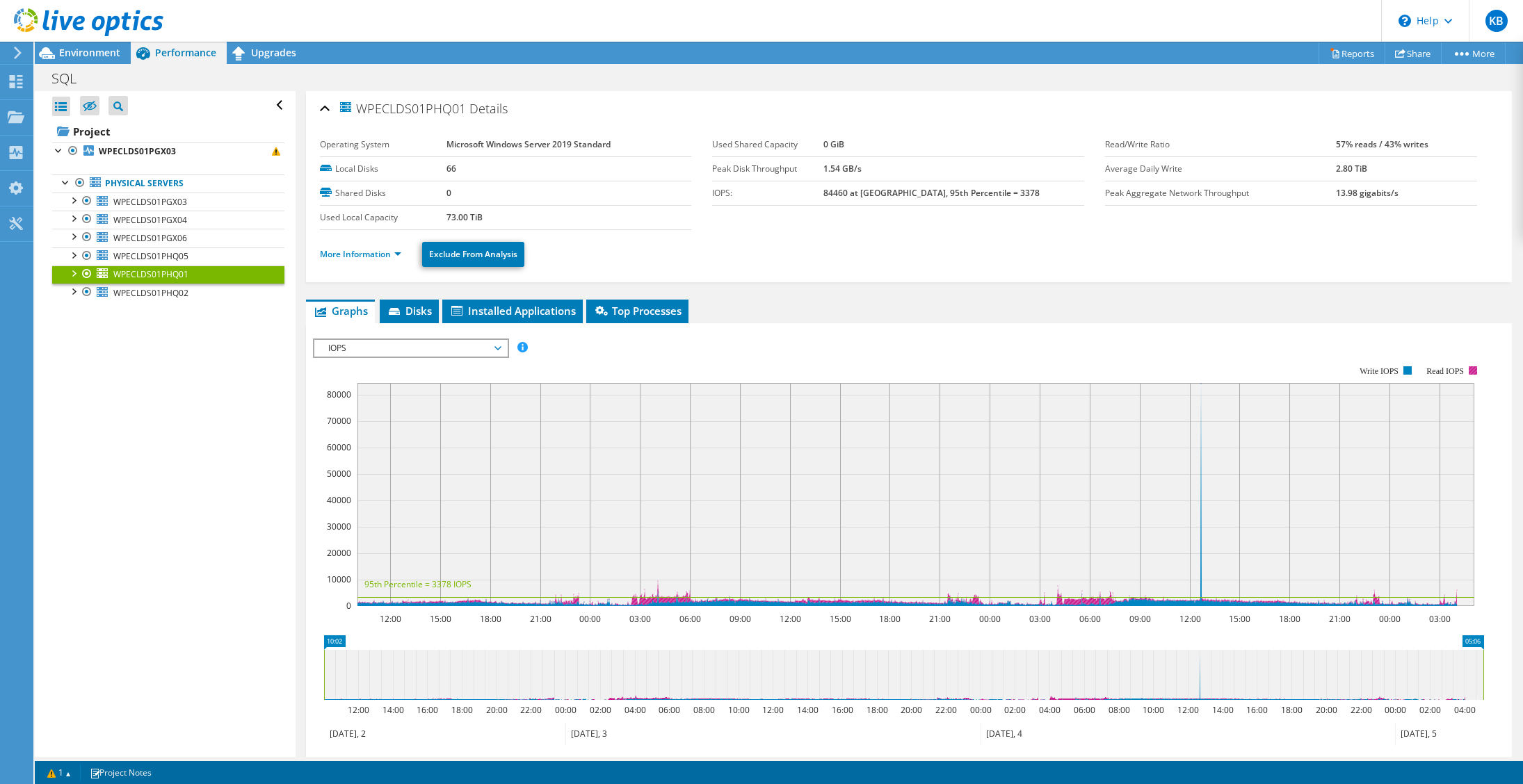
click at [1470, 370] on rect at bounding box center [1473, 370] width 9 height 9
click at [1175, 635] on icon "10:02 05:06 12:00 14:00 16:00 18:00 20:00 22:00 00:00 02:00 04:00 06:00 08:00 1…" at bounding box center [903, 690] width 1181 height 111
click at [625, 230] on div "More Information Exclude From Analysis" at bounding box center [908, 255] width 1177 height 48
click at [340, 256] on link "More Information" at bounding box center [360, 254] width 81 height 12
